Goal: Navigation & Orientation: Find specific page/section

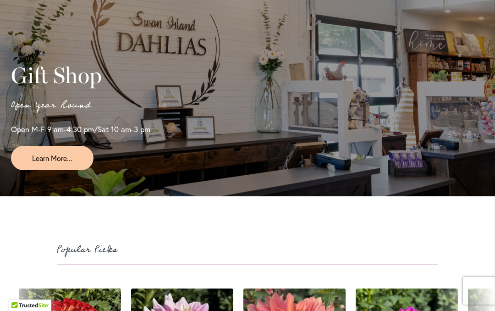
scroll to position [2203, 0]
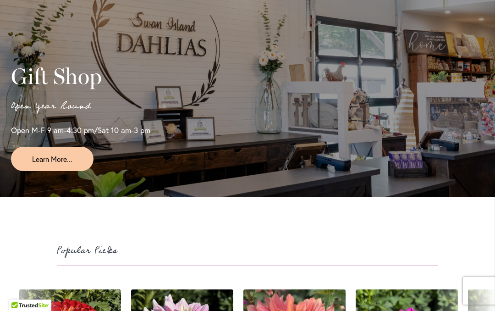
click at [71, 160] on span "Learn More..." at bounding box center [52, 159] width 40 height 11
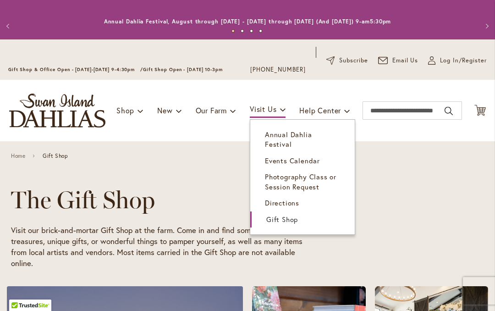
scroll to position [0, 326]
click at [286, 198] on span "Directions" at bounding box center [282, 202] width 34 height 9
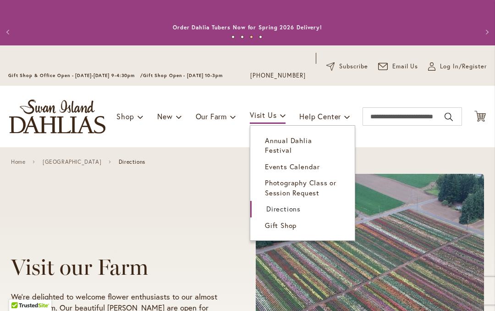
click at [294, 204] on span "Directions" at bounding box center [283, 208] width 34 height 9
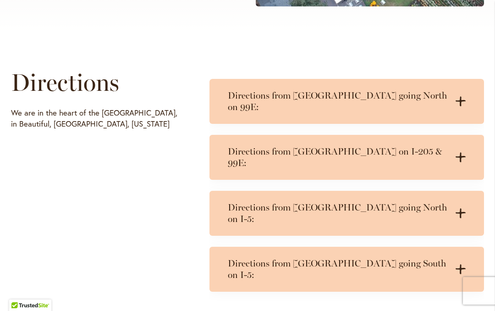
scroll to position [444, 0]
